Goal: Communication & Community: Answer question/provide support

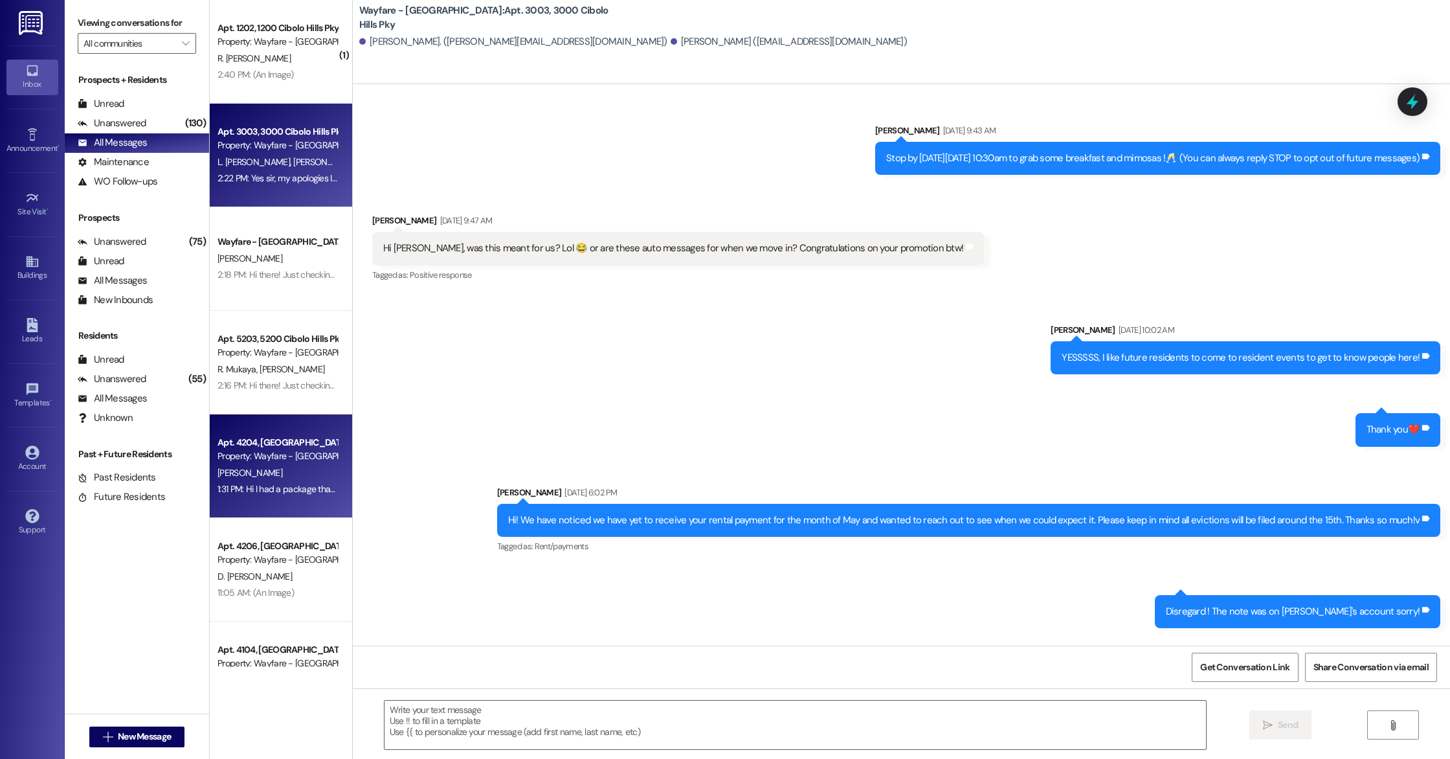
scroll to position [27269, 0]
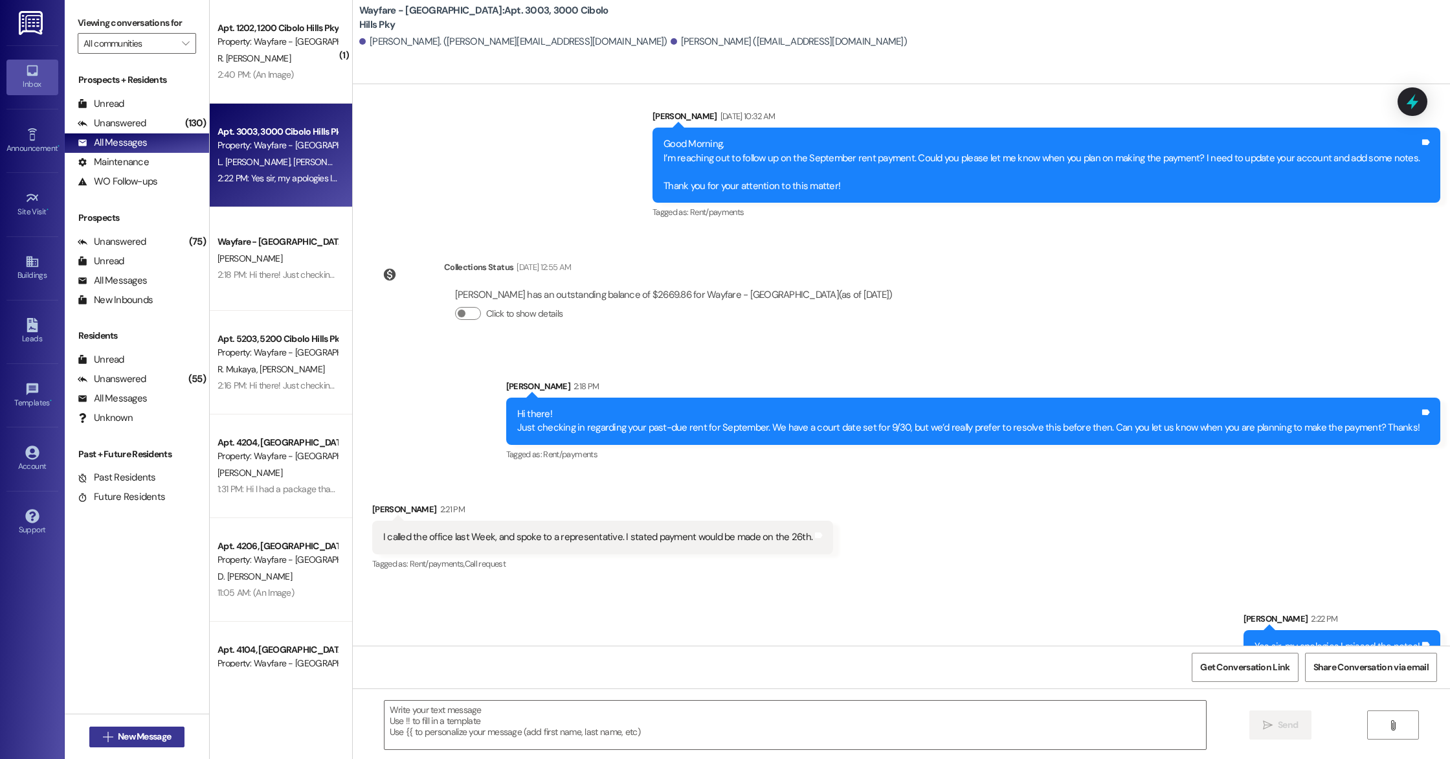
click at [152, 740] on span "New Message" at bounding box center [144, 736] width 53 height 14
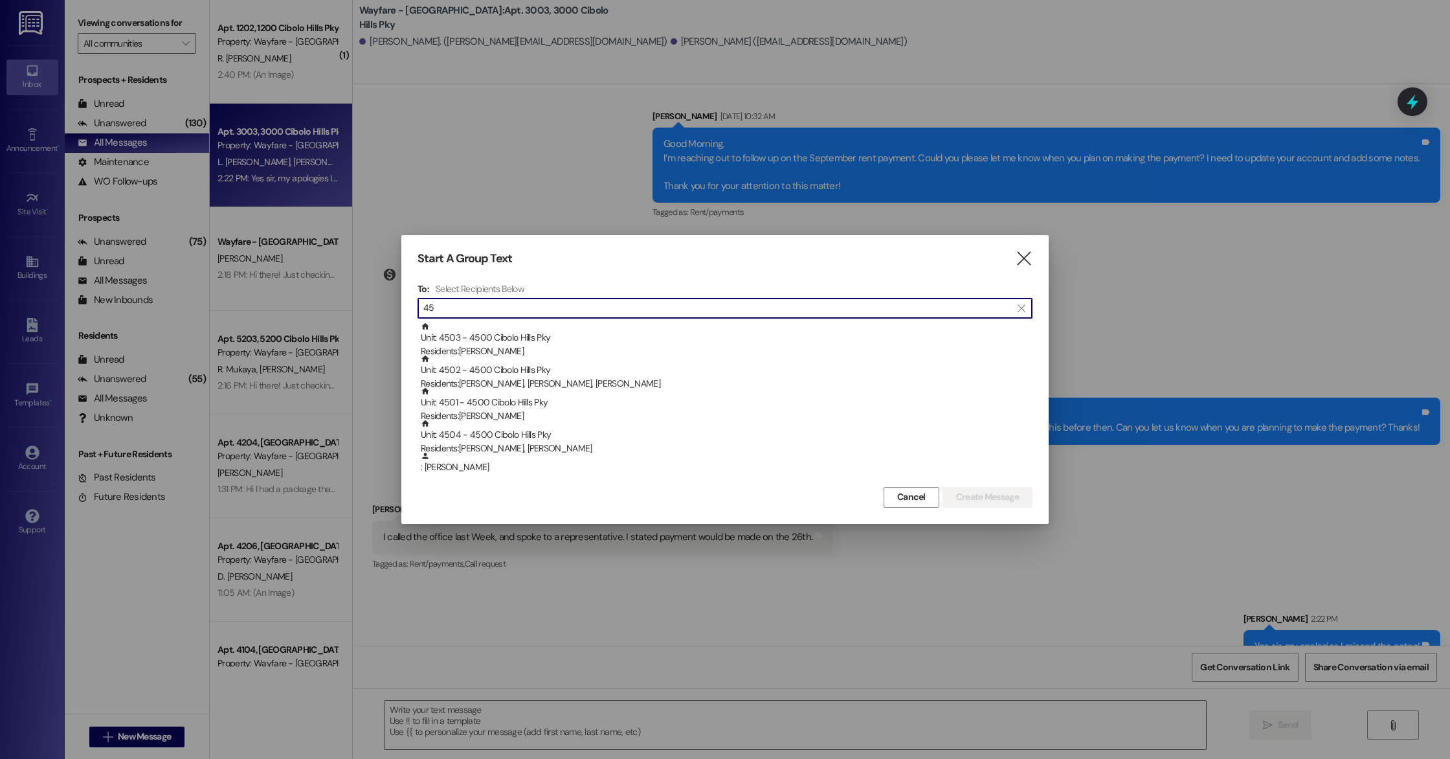
type input "4"
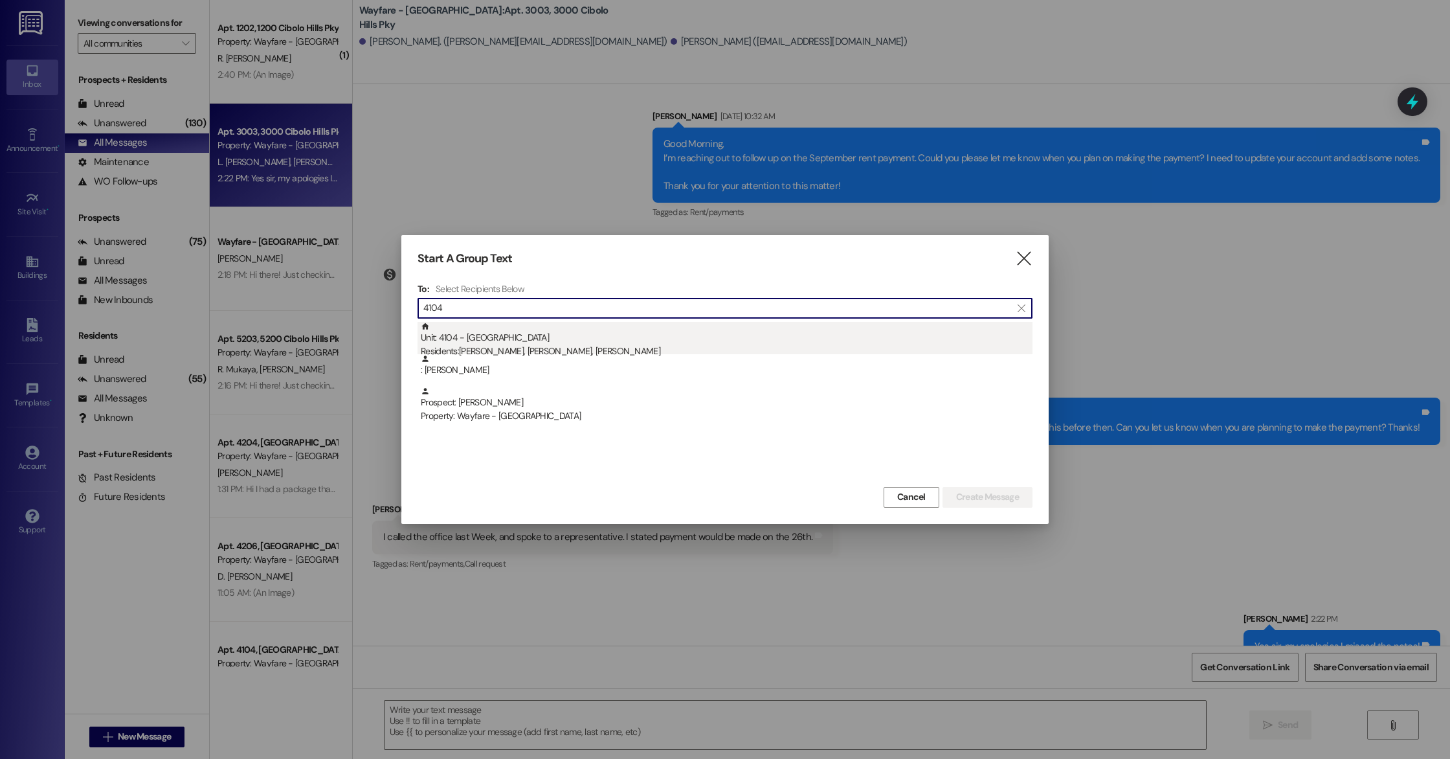
type input "4104"
click at [508, 335] on div "Unit: 4104 - [GEOGRAPHIC_DATA] Pky Residents: [PERSON_NAME], [PERSON_NAME], [PE…" at bounding box center [727, 340] width 612 height 37
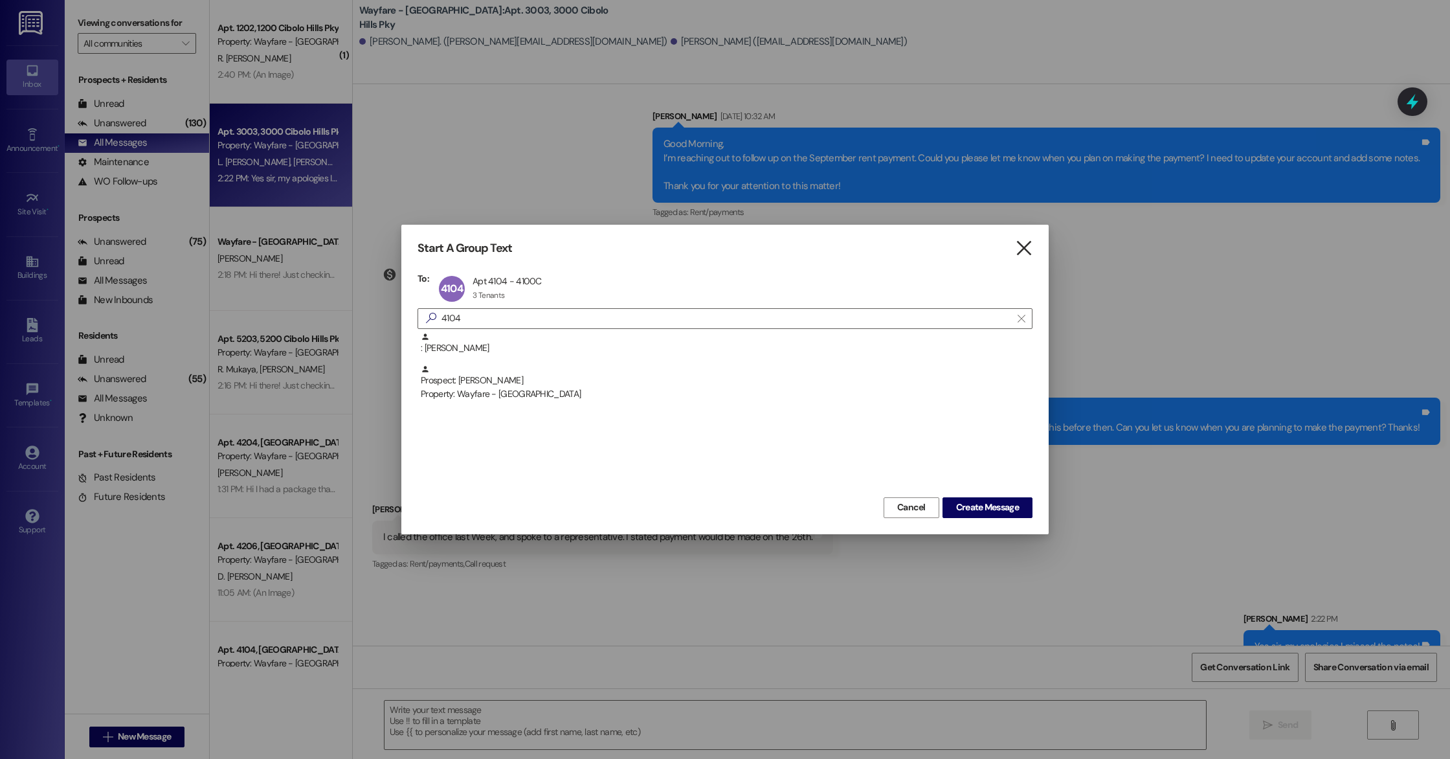
click at [1018, 247] on icon "" at bounding box center [1023, 248] width 17 height 14
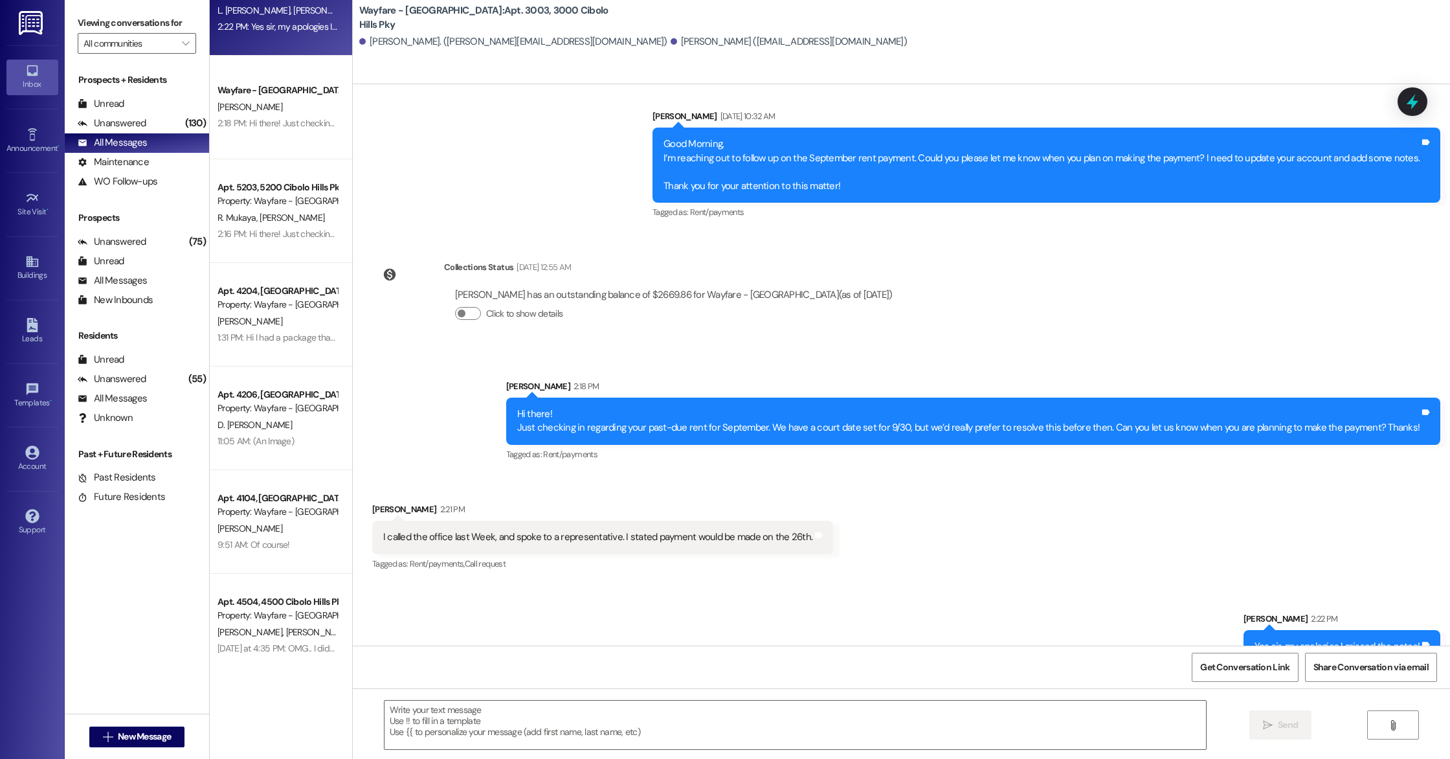
scroll to position [167, 0]
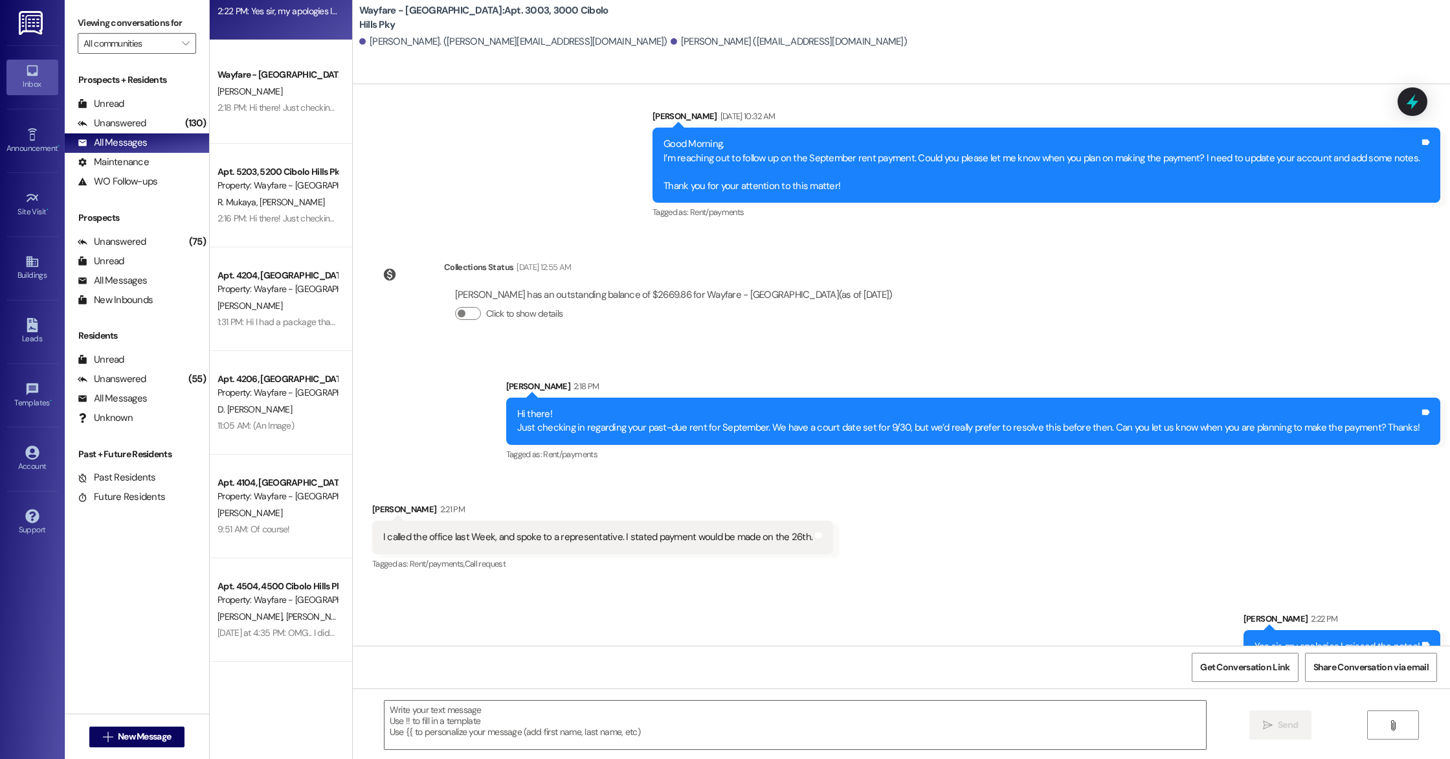
click at [247, 528] on div "9:51 AM: Of course! 9:51 AM: Of course!" at bounding box center [253, 529] width 72 height 12
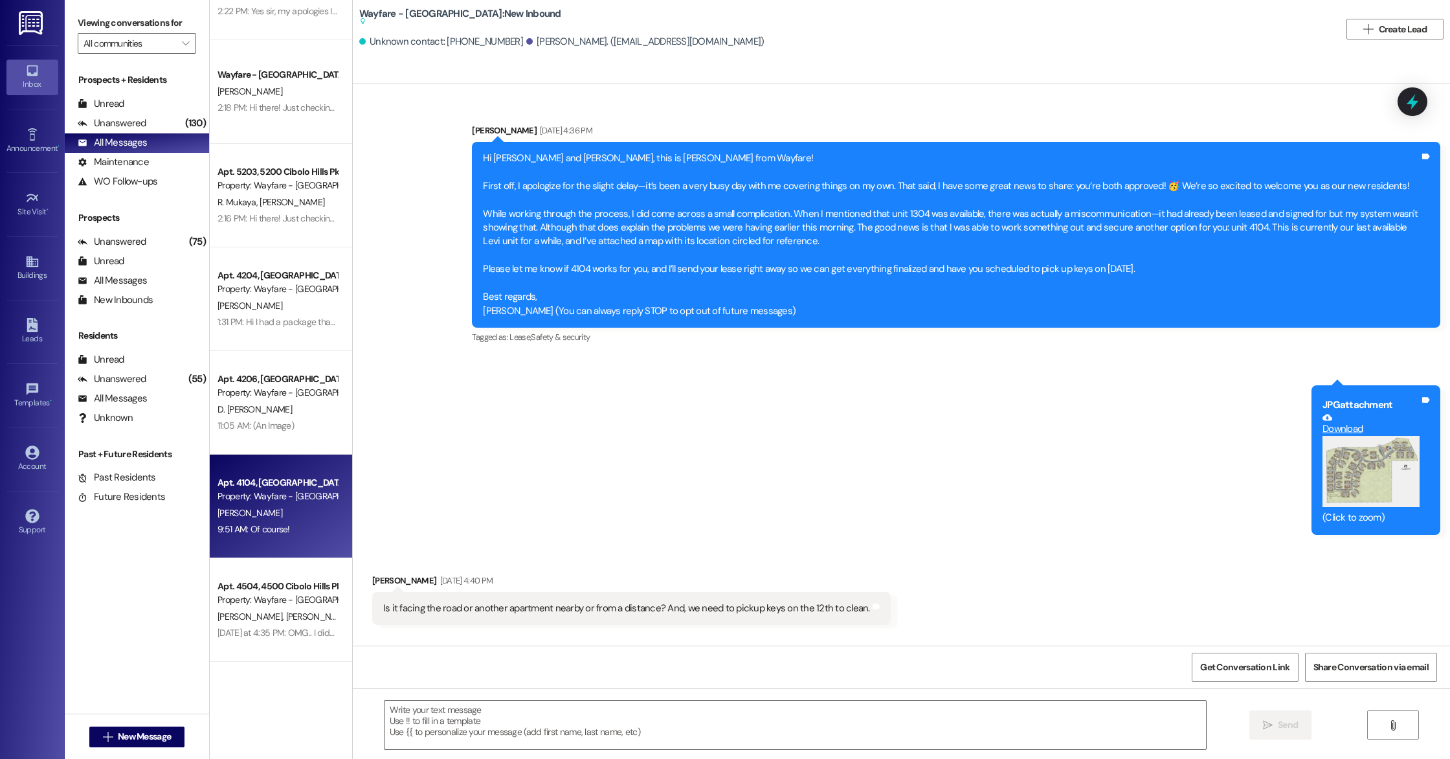
click at [247, 528] on div "9:51 AM: Of course! 9:51 AM: Of course!" at bounding box center [253, 529] width 72 height 12
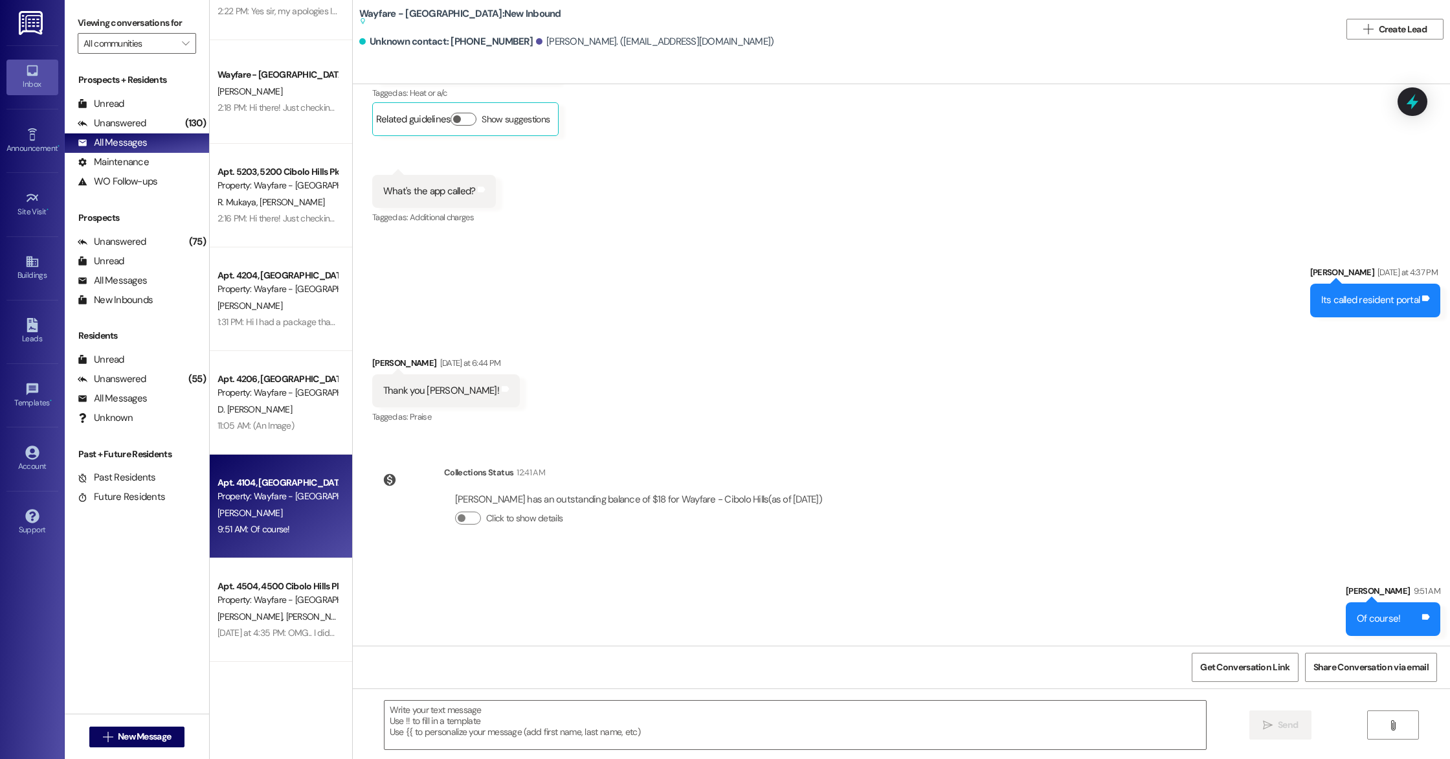
drag, startPoint x: 434, startPoint y: 53, endPoint x: 448, endPoint y: 42, distance: 17.5
click at [438, 51] on div "Unknown contact: [PHONE_NUMBER] [PERSON_NAME]. ([EMAIL_ADDRESS][DOMAIN_NAME])" at bounding box center [849, 42] width 981 height 26
click at [449, 42] on div "Unknown contact: [PHONE_NUMBER]" at bounding box center [445, 42] width 173 height 14
click at [501, 50] on div "Unknown contact: [PHONE_NUMBER] [PERSON_NAME]. ([EMAIL_ADDRESS][DOMAIN_NAME])" at bounding box center [849, 42] width 981 height 26
click at [465, 41] on div "Unknown contact: [PHONE_NUMBER]" at bounding box center [445, 42] width 173 height 14
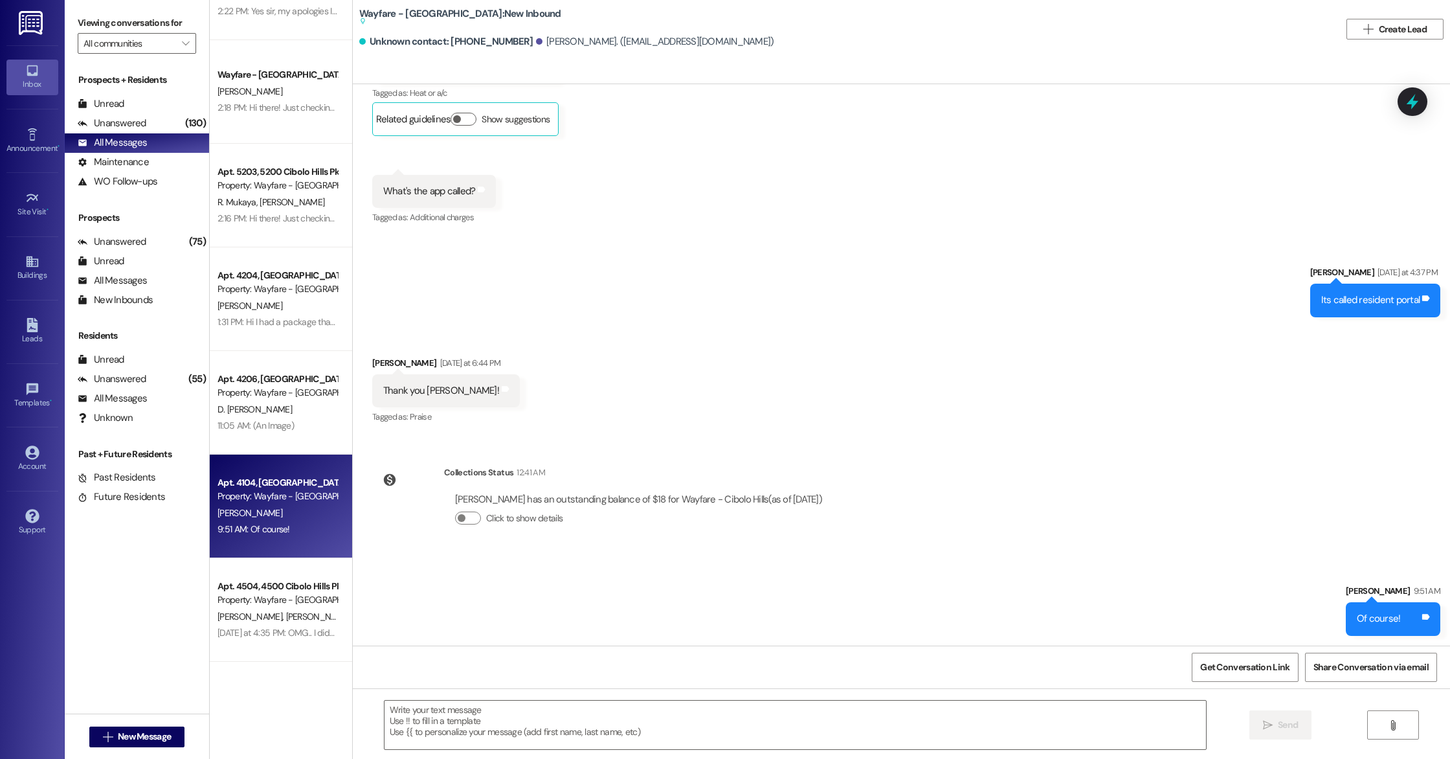
click at [472, 41] on div "Unknown contact: [PHONE_NUMBER]" at bounding box center [445, 42] width 173 height 14
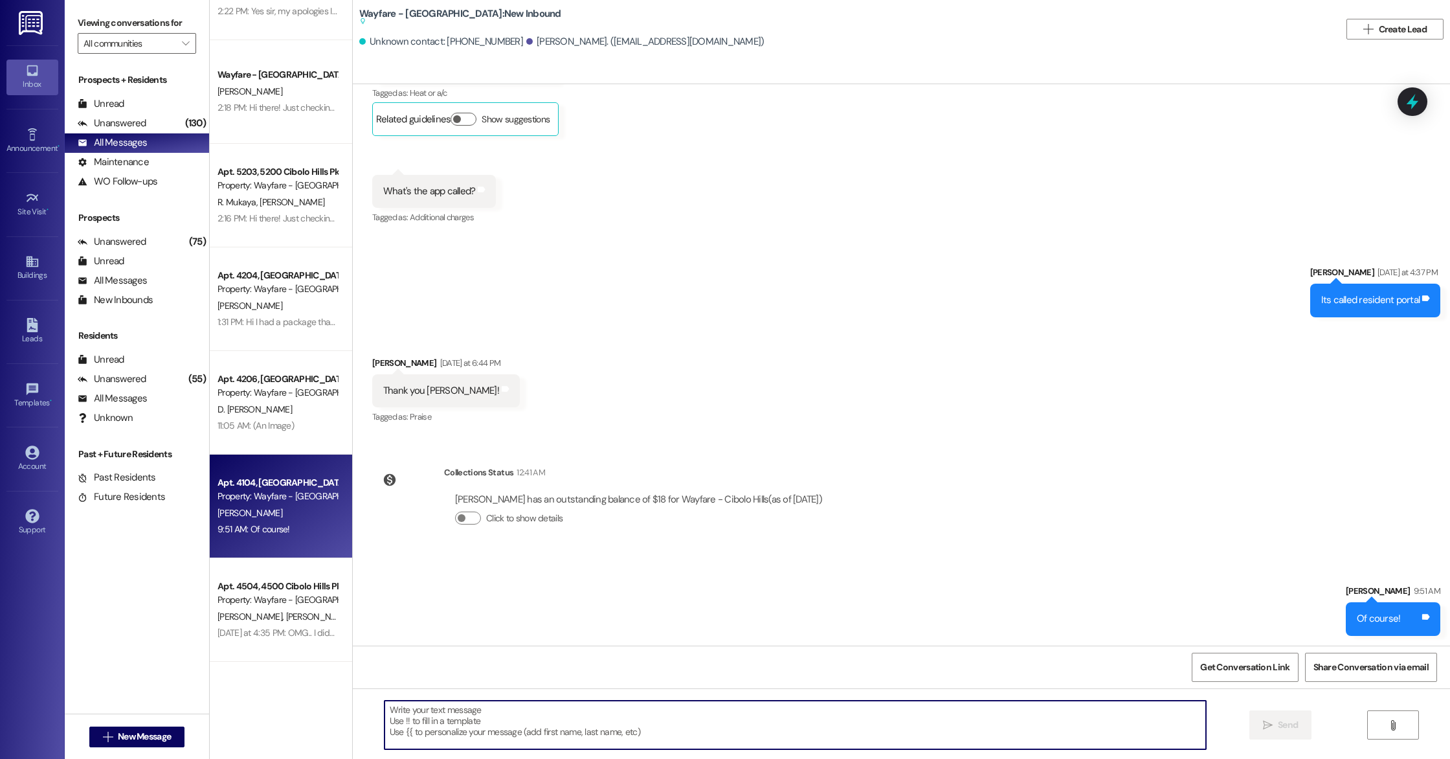
paste textarea "I’ve uploaded your updated insurance and also spoke with my manager regarding y…"
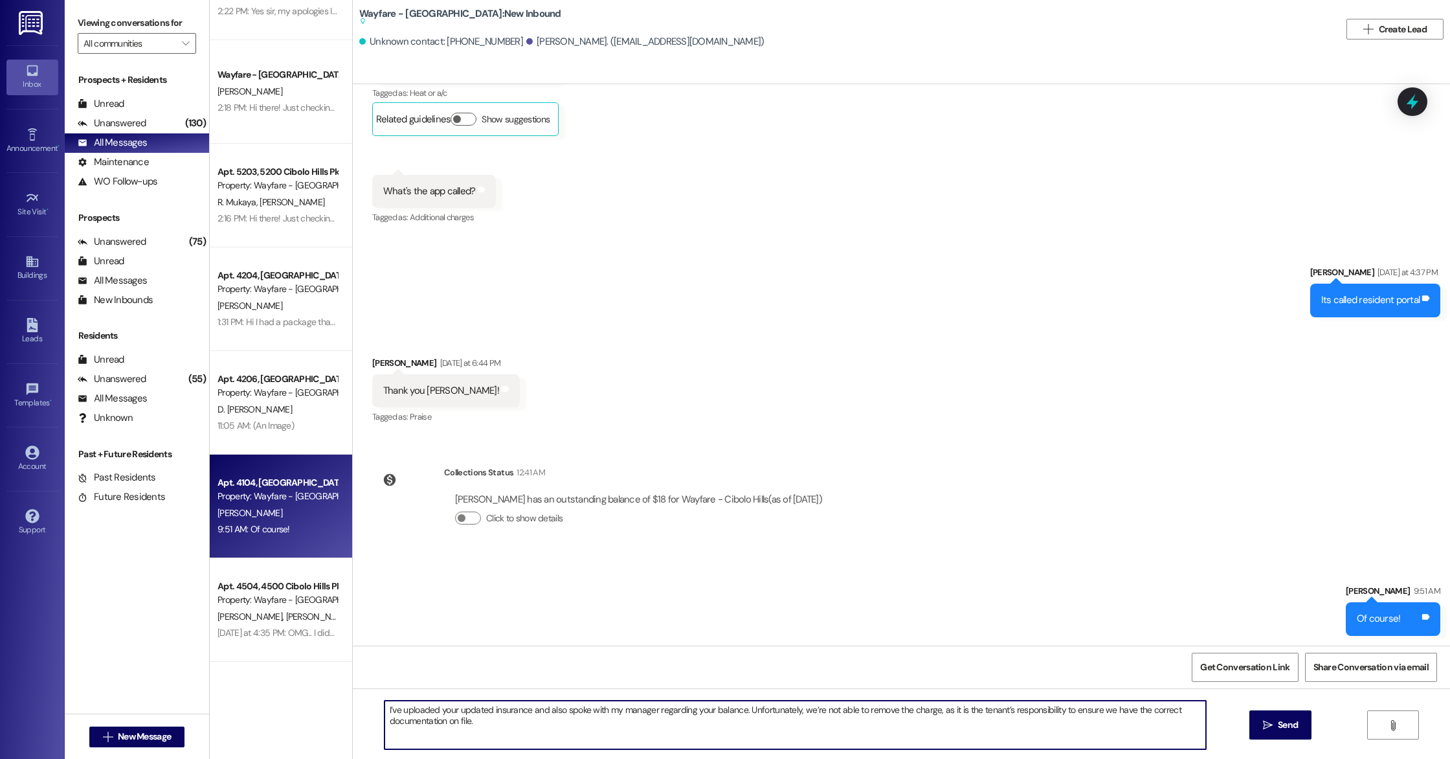
click at [384, 710] on textarea "I’ve uploaded your updated insurance and also spoke with my manager regarding y…" at bounding box center [794, 724] width 821 height 49
type textarea "Hi [PERSON_NAME], I’ve uploaded your updated insurance and also spoke with my m…"
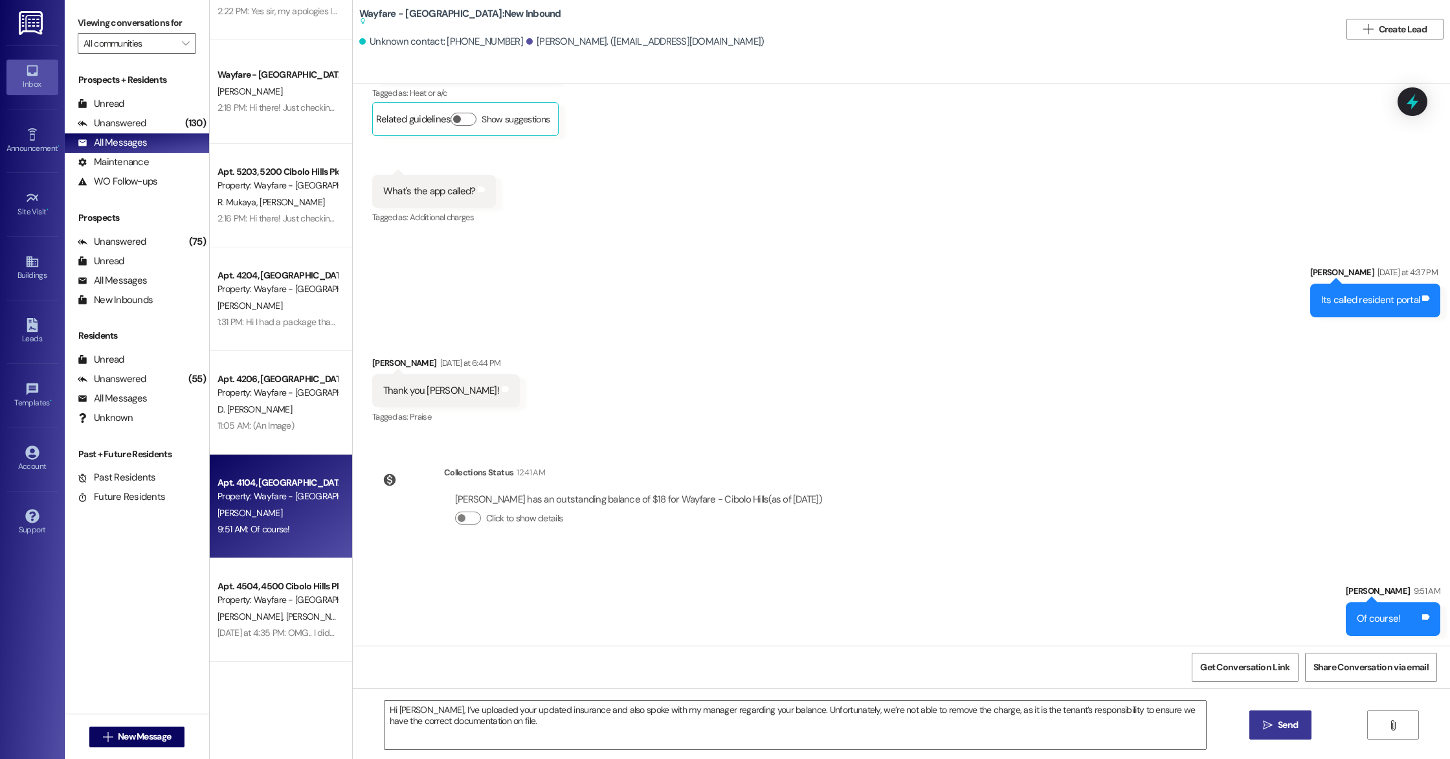
click at [1282, 727] on span "Send" at bounding box center [1288, 725] width 20 height 14
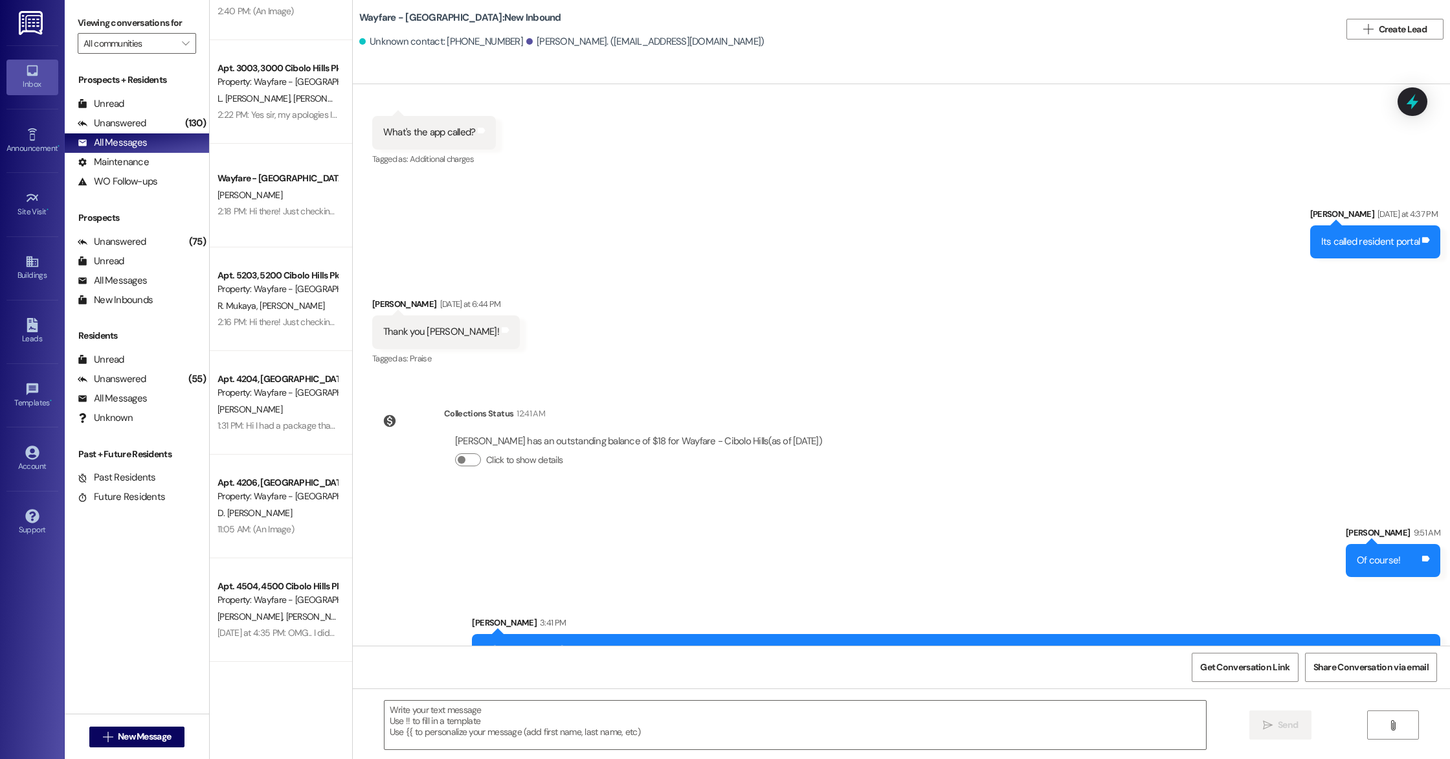
scroll to position [4694, 0]
